Goal: Task Accomplishment & Management: Use online tool/utility

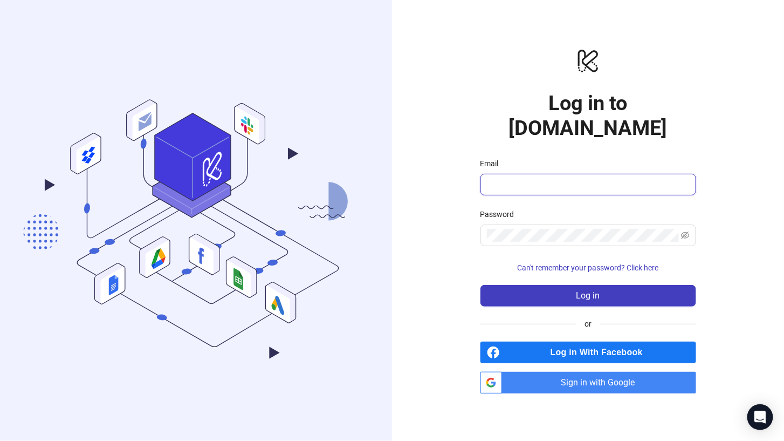
drag, startPoint x: 534, startPoint y: 177, endPoint x: 531, endPoint y: 171, distance: 7.2
click at [534, 178] on input "Email" at bounding box center [587, 184] width 201 height 13
click at [510, 229] on span at bounding box center [588, 235] width 216 height 22
click at [512, 178] on input "Email" at bounding box center [587, 184] width 201 height 13
click at [580, 372] on span "Sign in with Google" at bounding box center [601, 383] width 190 height 22
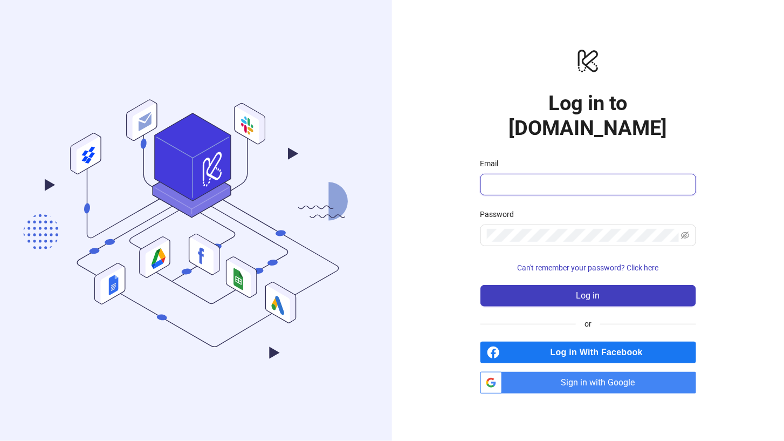
click at [528, 178] on input "Email" at bounding box center [587, 184] width 201 height 13
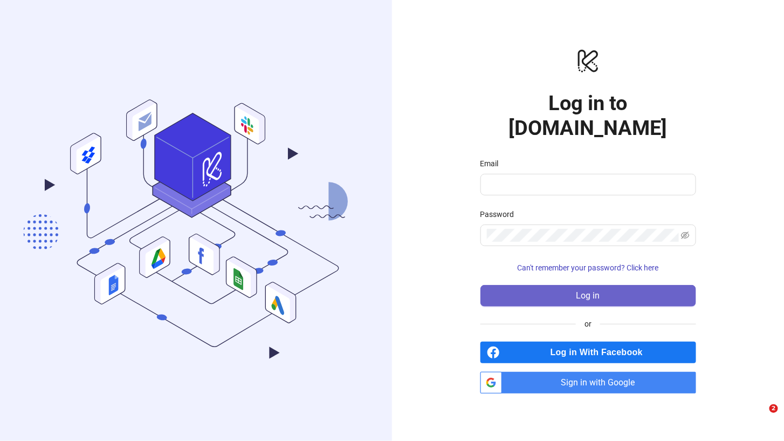
drag, startPoint x: 420, startPoint y: 183, endPoint x: 505, endPoint y: 287, distance: 133.7
click at [421, 184] on div "logo/logo-mobile Log in to [DOMAIN_NAME] Email Password Can't remember your pas…" at bounding box center [588, 220] width 392 height 441
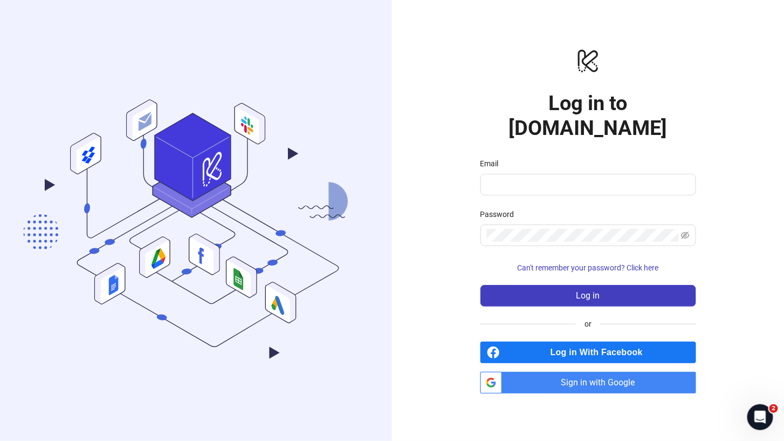
click at [571, 372] on span "Sign in with Google" at bounding box center [601, 383] width 190 height 22
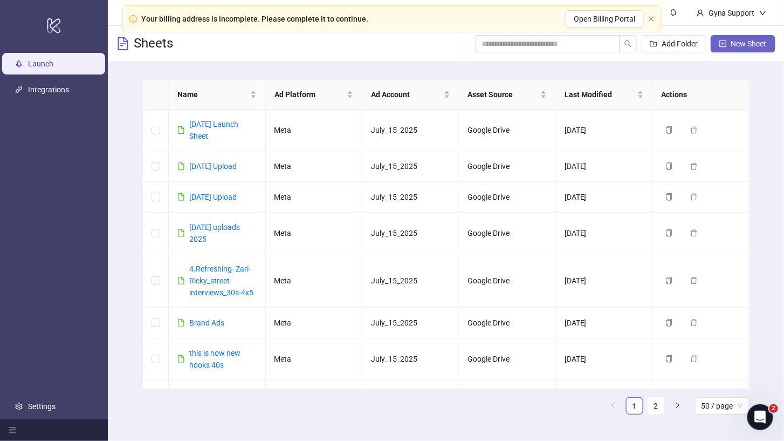
click at [748, 43] on span "New Sheet" at bounding box center [749, 43] width 36 height 9
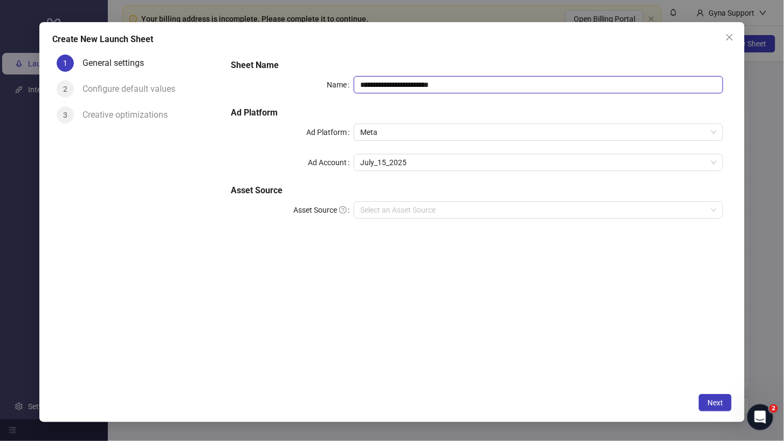
click at [453, 85] on input "**********" at bounding box center [538, 84] width 369 height 17
drag, startPoint x: 451, startPoint y: 85, endPoint x: 356, endPoint y: 83, distance: 94.9
click at [356, 83] on input "**********" at bounding box center [538, 84] width 369 height 17
type input "**********"
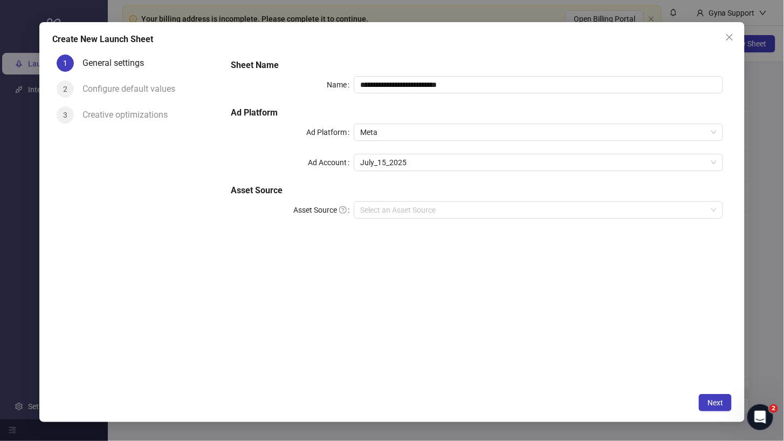
click at [506, 293] on div "**********" at bounding box center [477, 218] width 510 height 337
click at [724, 401] on button "Next" at bounding box center [715, 402] width 33 height 17
click at [439, 211] on input "Asset Source" at bounding box center [533, 210] width 347 height 16
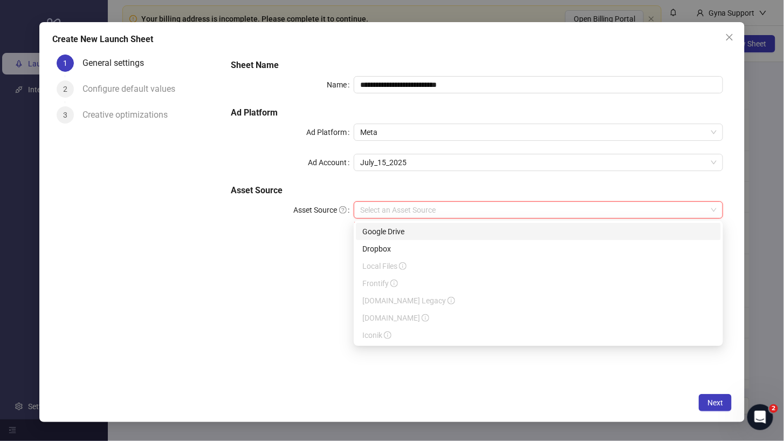
click at [424, 230] on div "Google Drive" at bounding box center [538, 231] width 352 height 12
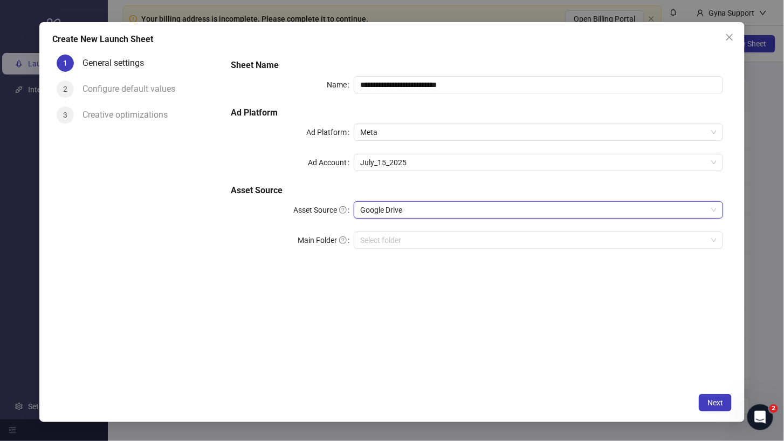
click at [524, 366] on div "**********" at bounding box center [477, 218] width 510 height 337
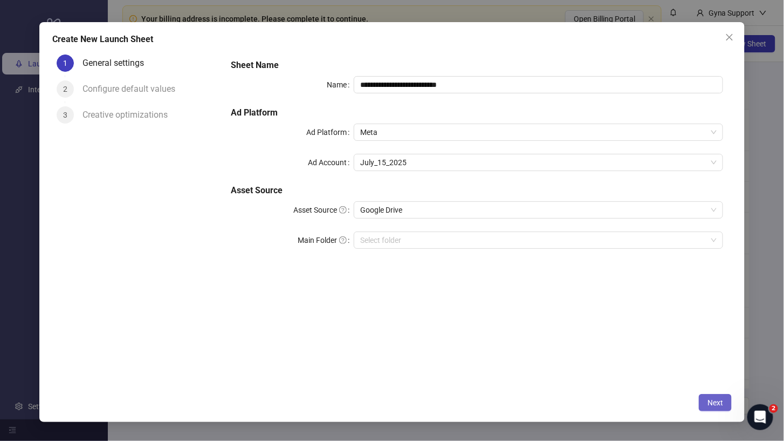
click at [713, 398] on span "Next" at bounding box center [715, 402] width 16 height 9
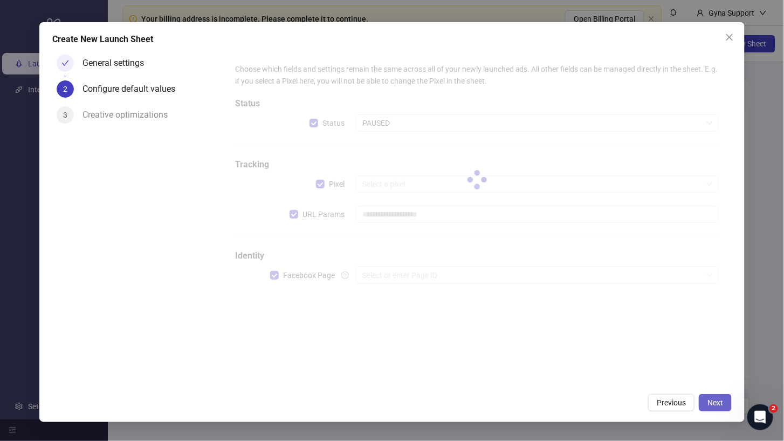
type input "**********"
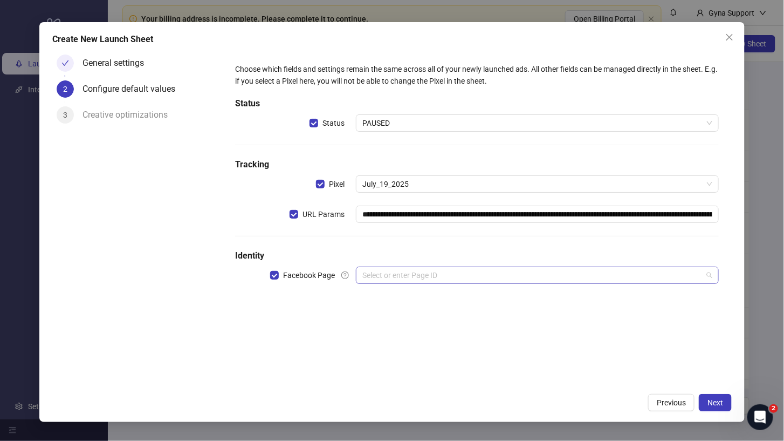
click at [423, 273] on input "search" at bounding box center [532, 275] width 340 height 16
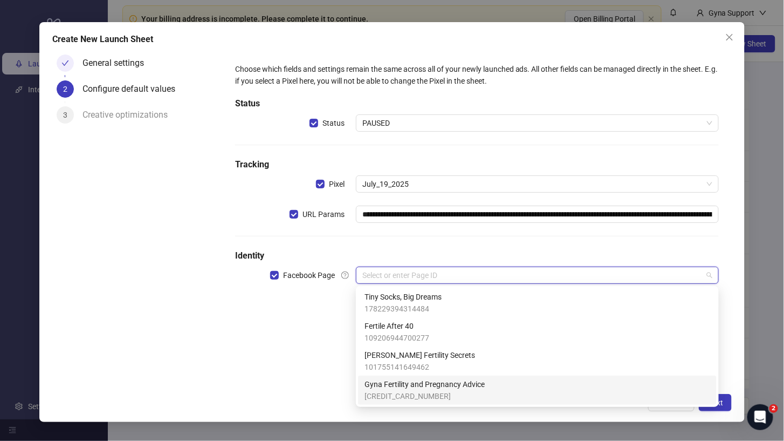
click at [434, 388] on span "Gyna Fertility and Pregnancy Advice" at bounding box center [425, 384] width 120 height 12
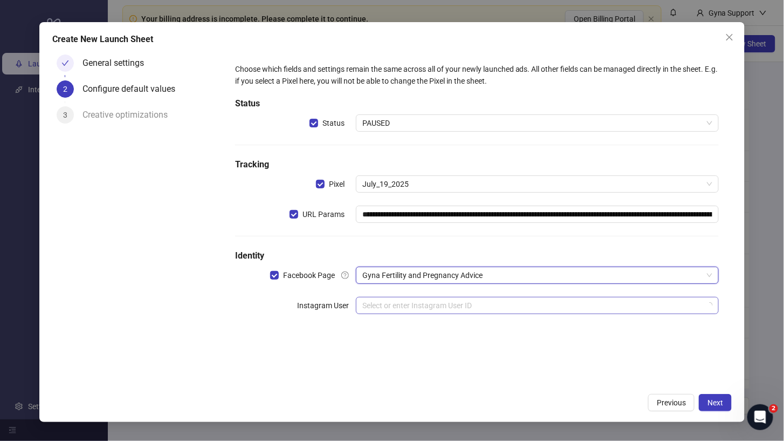
click at [409, 306] on input "search" at bounding box center [532, 305] width 340 height 16
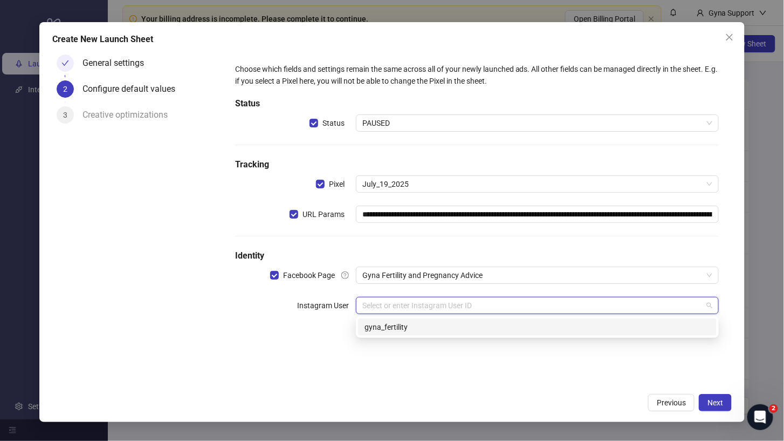
click at [386, 333] on div "gyna_fertility" at bounding box center [537, 326] width 359 height 17
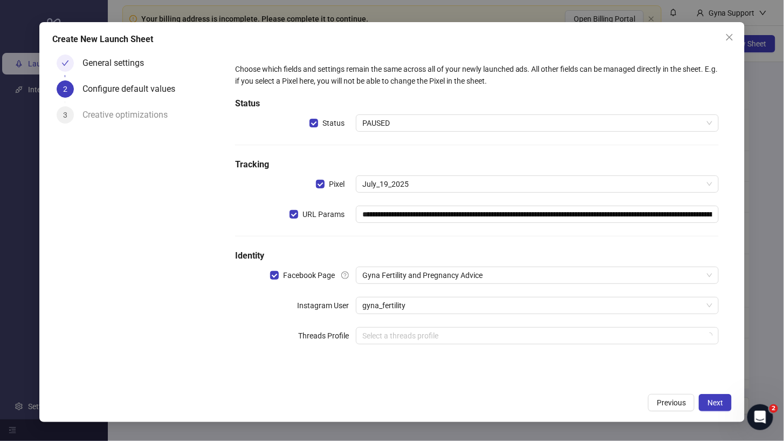
click at [373, 386] on div "**********" at bounding box center [477, 218] width 510 height 337
click at [714, 401] on span "Next" at bounding box center [715, 402] width 16 height 9
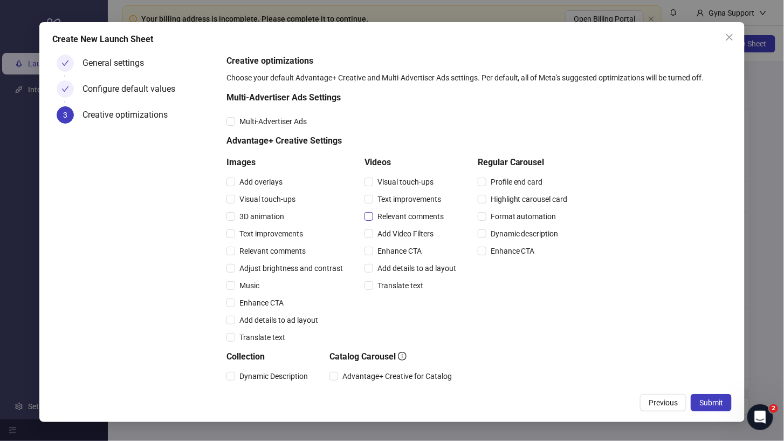
click at [400, 216] on span "Relevant comments" at bounding box center [410, 216] width 75 height 12
click at [397, 200] on span "Text improvements" at bounding box center [409, 199] width 72 height 12
click at [709, 400] on span "Submit" at bounding box center [711, 402] width 24 height 9
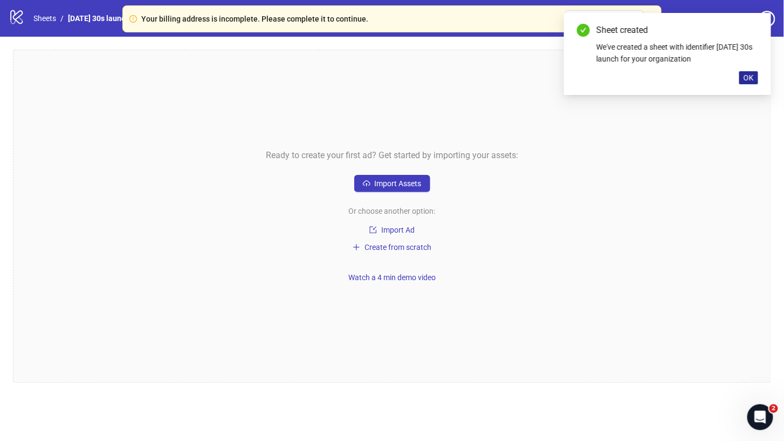
click at [747, 76] on span "OK" at bounding box center [749, 77] width 10 height 9
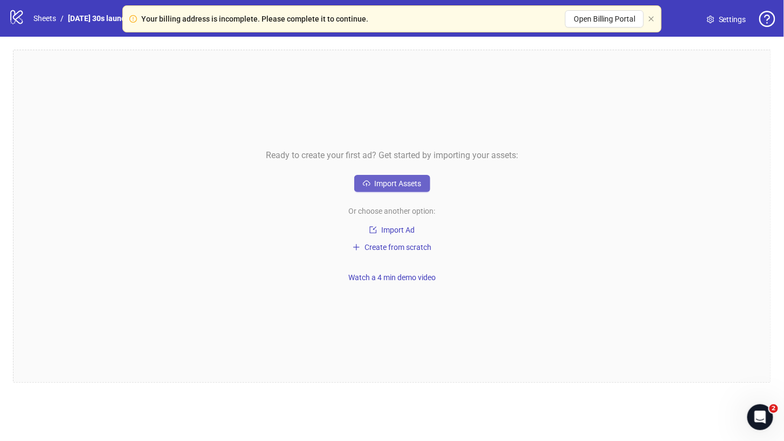
click at [402, 184] on span "Import Assets" at bounding box center [398, 183] width 47 height 9
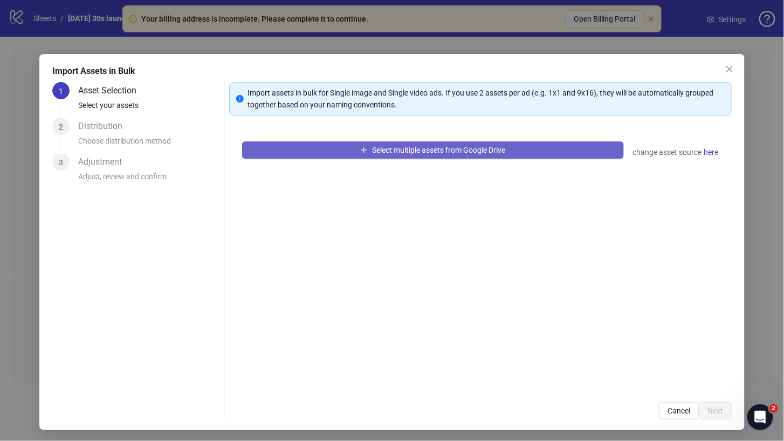
click at [388, 151] on span "Select multiple assets from Google Drive" at bounding box center [438, 150] width 133 height 9
click at [330, 151] on button "Select multiple assets from Google Drive" at bounding box center [433, 149] width 382 height 17
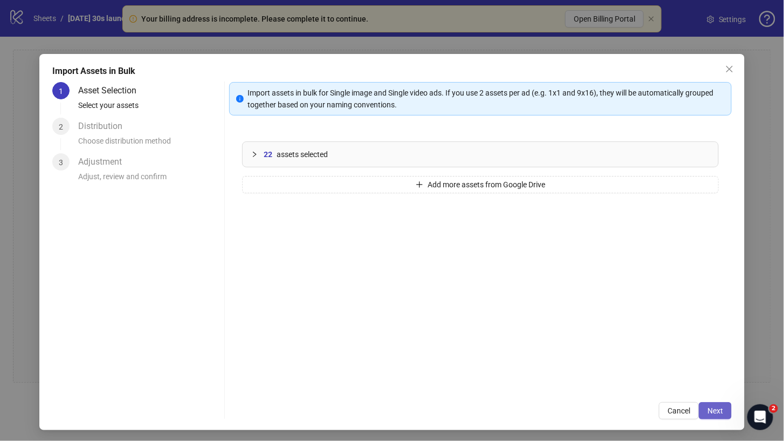
click at [723, 413] on span "Next" at bounding box center [715, 410] width 16 height 9
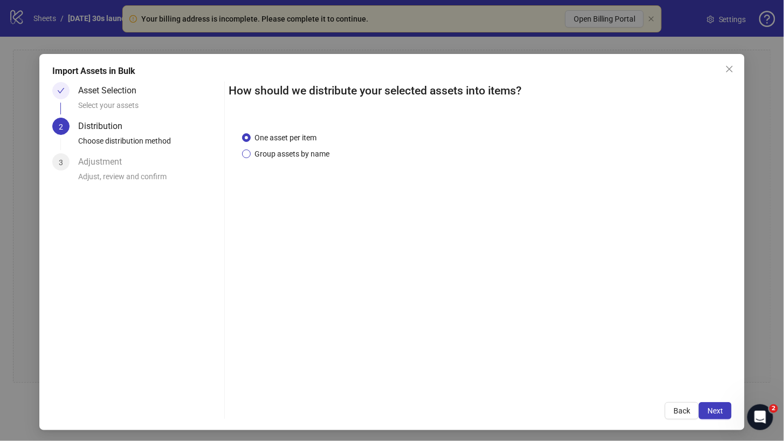
click at [279, 152] on span "Group assets by name" at bounding box center [293, 154] width 84 height 12
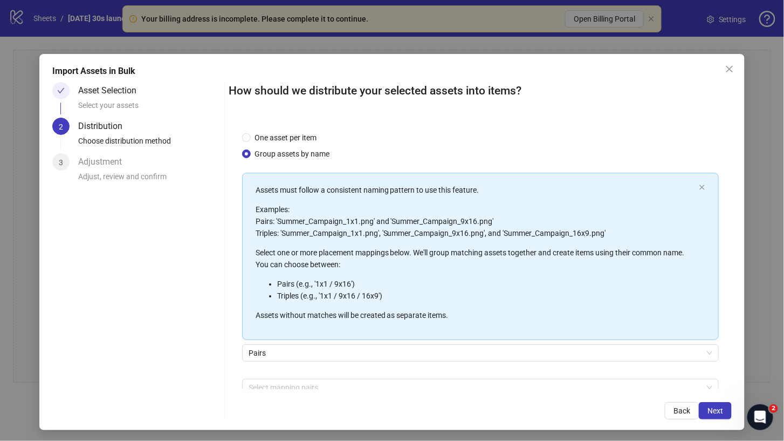
scroll to position [58, 0]
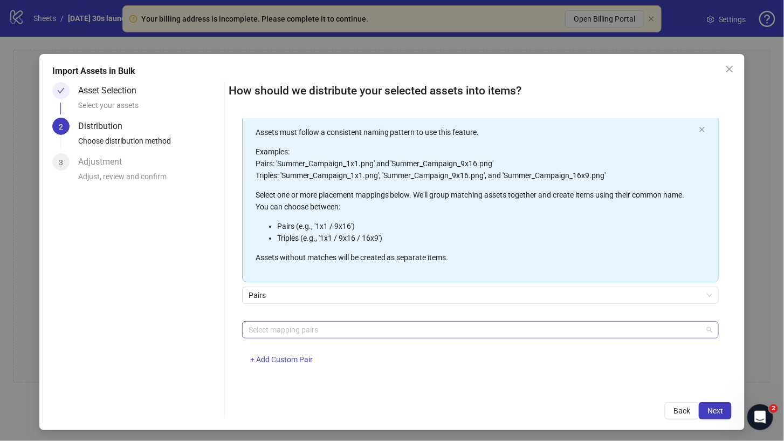
click at [271, 330] on div at bounding box center [475, 329] width 462 height 15
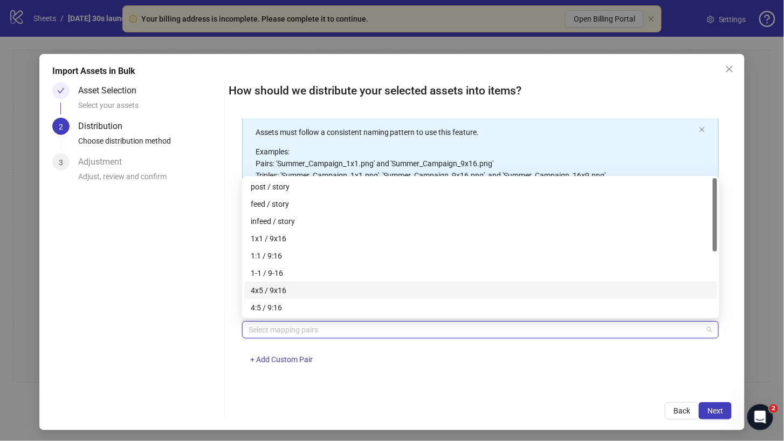
click at [291, 292] on div "4x5 / 9x16" at bounding box center [481, 290] width 460 height 12
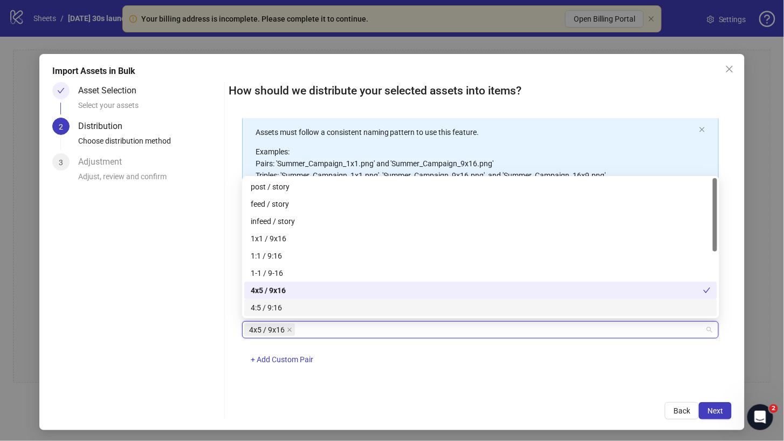
click at [407, 381] on div "One asset per item Group assets by name Assets must follow a consistent naming …" at bounding box center [480, 254] width 503 height 271
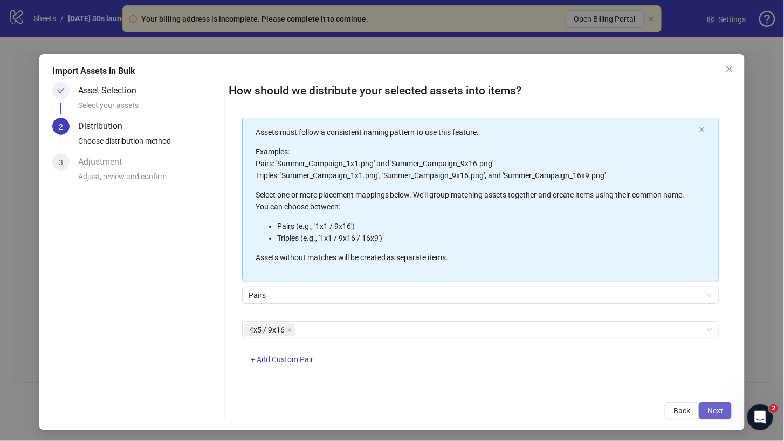
click at [713, 408] on span "Next" at bounding box center [715, 410] width 16 height 9
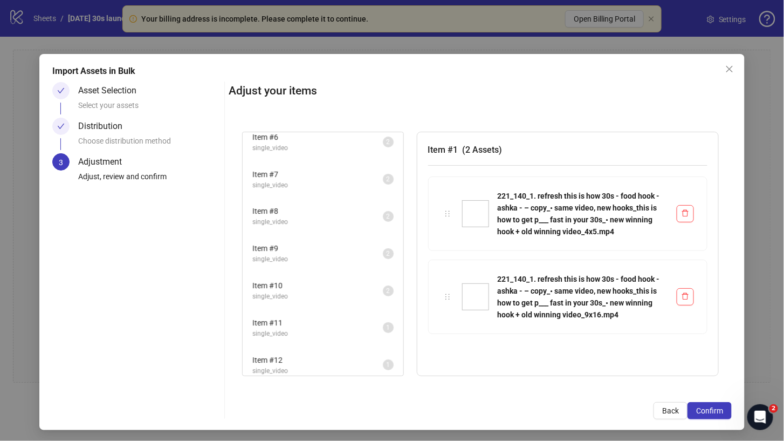
scroll to position [199, 0]
click at [709, 415] on button "Confirm" at bounding box center [710, 410] width 44 height 17
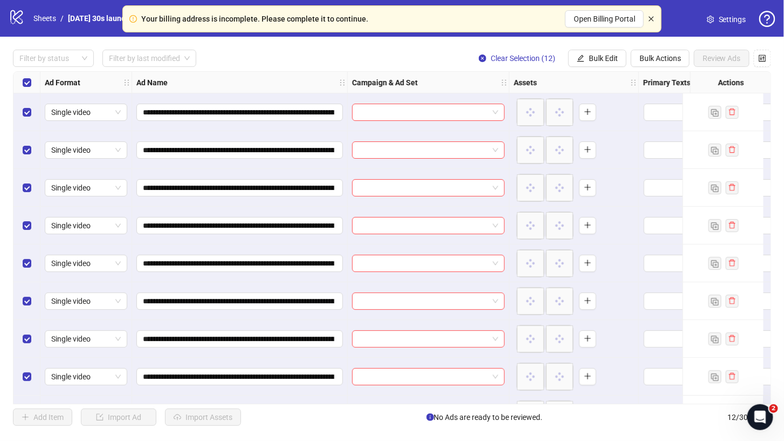
click at [651, 18] on icon "close" at bounding box center [651, 18] width 5 height 5
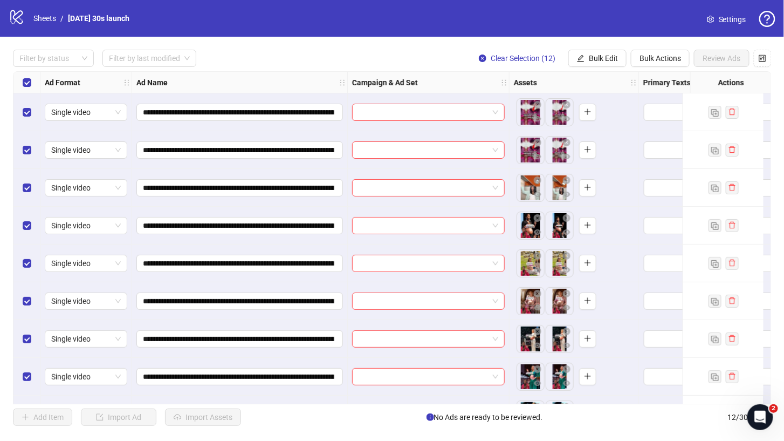
scroll to position [147, 0]
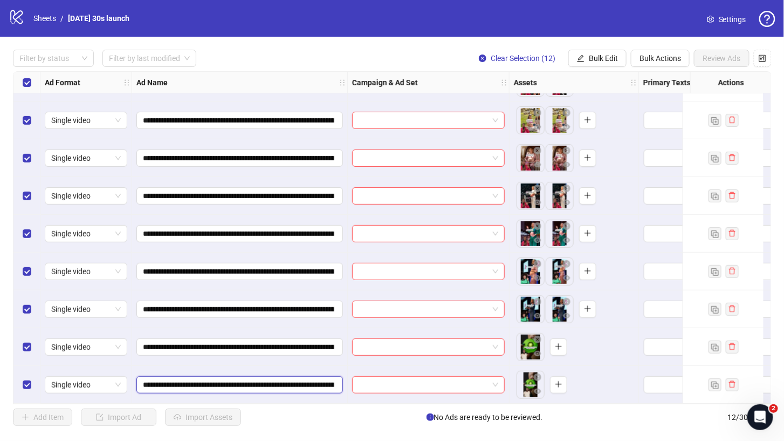
click at [307, 383] on input "**********" at bounding box center [238, 385] width 191 height 12
click at [558, 338] on button "button" at bounding box center [558, 346] width 17 height 17
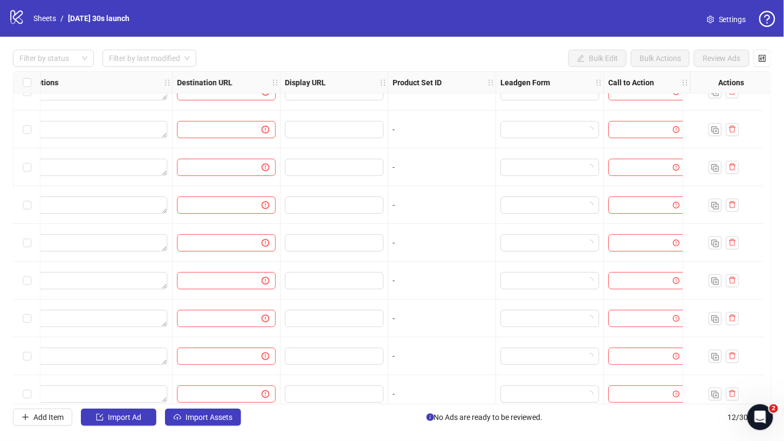
scroll to position [147, 905]
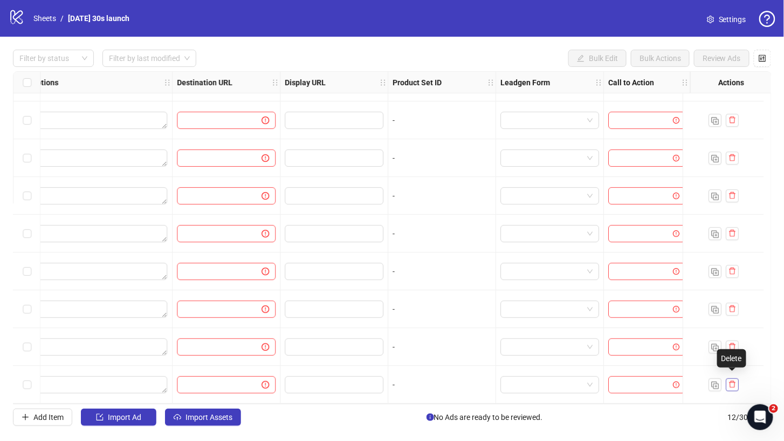
click at [733, 383] on icon "delete" at bounding box center [732, 384] width 6 height 7
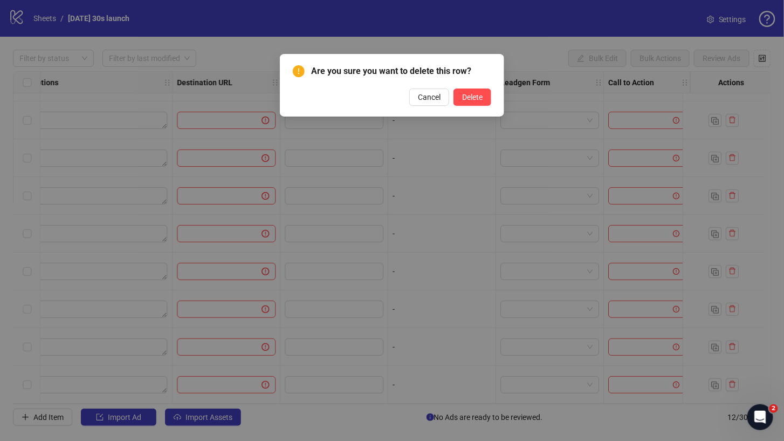
drag, startPoint x: 422, startPoint y: 90, endPoint x: 431, endPoint y: 121, distance: 31.9
click at [422, 90] on button "Cancel" at bounding box center [429, 96] width 40 height 17
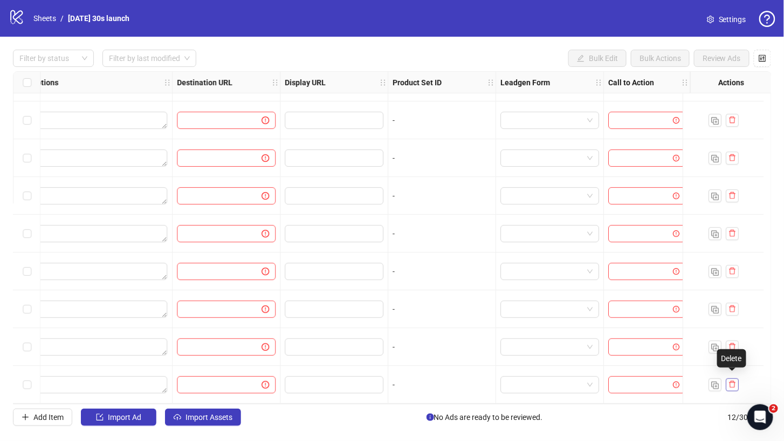
click at [733, 381] on icon "delete" at bounding box center [732, 384] width 8 height 8
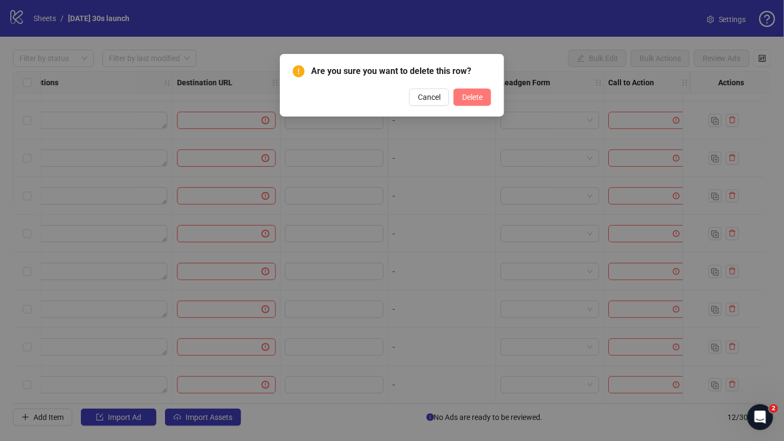
click at [477, 95] on span "Delete" at bounding box center [472, 97] width 20 height 9
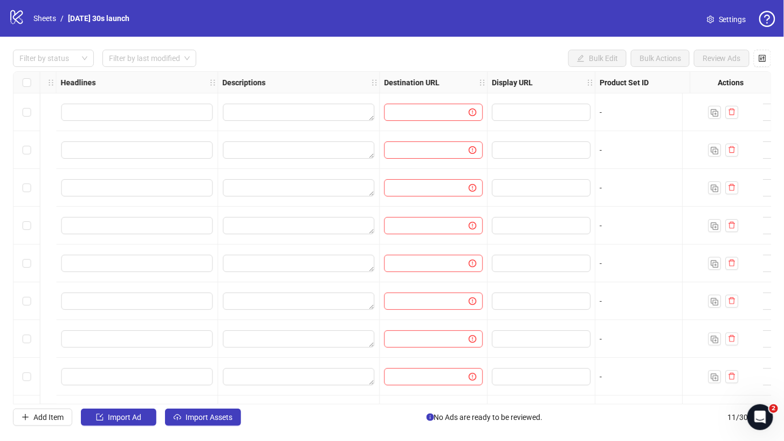
scroll to position [0, 0]
